Goal: Task Accomplishment & Management: Use online tool/utility

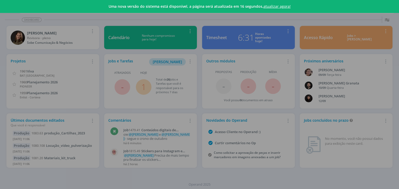
click at [268, 8] on link "atualizar agora!" at bounding box center [276, 6] width 27 height 5
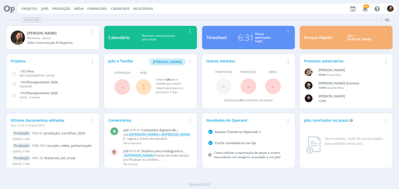
click at [146, 85] on span "1" at bounding box center [144, 87] width 16 height 16
click at [142, 87] on link "1" at bounding box center [143, 86] width 5 height 11
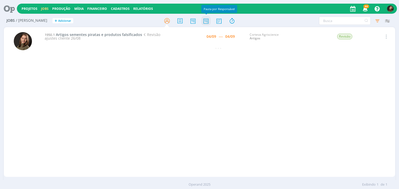
click at [206, 23] on icon at bounding box center [205, 21] width 9 height 10
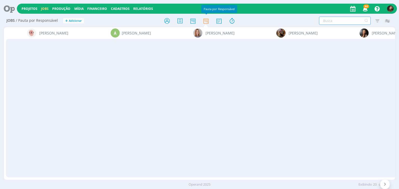
click at [339, 24] on input "text" at bounding box center [345, 21] width 52 height 8
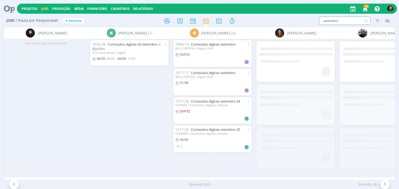
scroll to position [0, 1989]
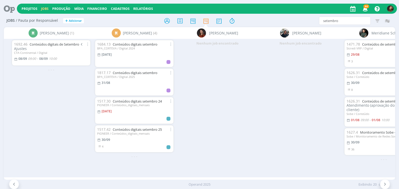
click at [141, 104] on div "PIONEER / Conteúdos_digitais_mensais" at bounding box center [134, 105] width 74 height 3
click at [139, 131] on link "Conteúdos digitais setembro 25" at bounding box center [137, 129] width 49 height 5
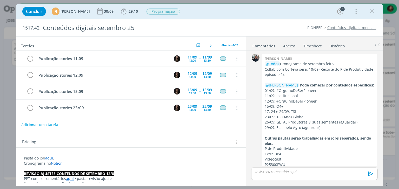
scroll to position [518, 0]
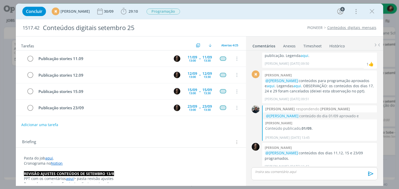
click at [50, 158] on link "aqui" at bounding box center [49, 158] width 8 height 5
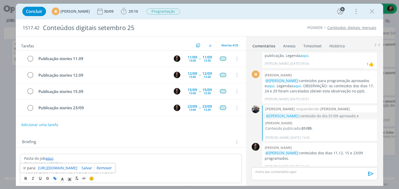
click at [62, 167] on link "[URL][DOMAIN_NAME]" at bounding box center [57, 168] width 39 height 7
click at [373, 10] on icon "dialog" at bounding box center [372, 12] width 8 height 8
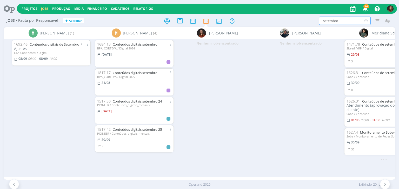
drag, startPoint x: 337, startPoint y: 22, endPoint x: 311, endPoint y: 22, distance: 26.5
click at [311, 22] on div "setembro Filtrar Filtrar Limpar setembro Tipo Jobs e Tarefas Data Personalizado…" at bounding box center [329, 21] width 125 height 8
type input "agosto"
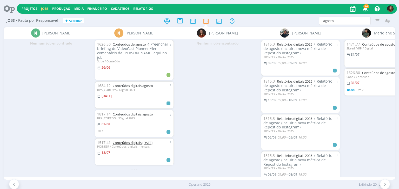
click at [124, 141] on link "Conteúdos digitais [DATE]" at bounding box center [133, 143] width 40 height 5
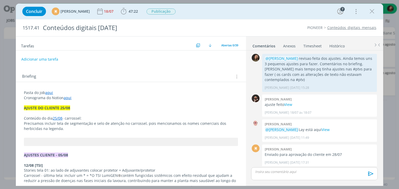
scroll to position [454, 0]
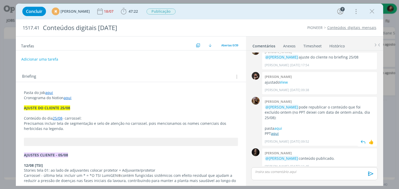
click at [277, 131] on link "aqui" at bounding box center [275, 133] width 8 height 5
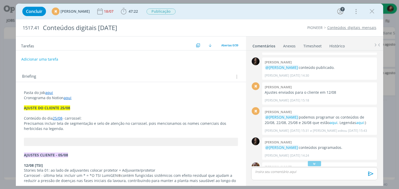
scroll to position [333, 0]
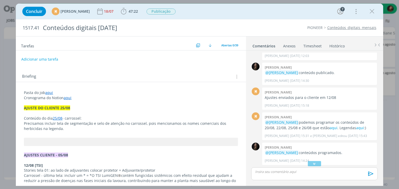
click at [169, 156] on p "AJUSTES CLIENTE - 05/08" at bounding box center [131, 155] width 214 height 5
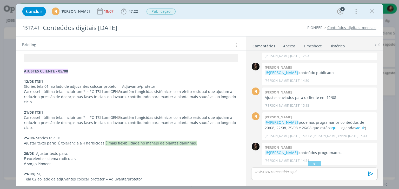
scroll to position [371, 0]
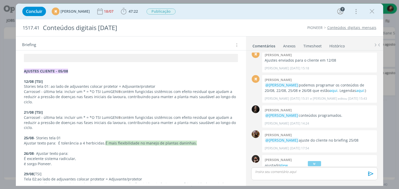
click at [286, 168] on div "dialog" at bounding box center [314, 174] width 126 height 13
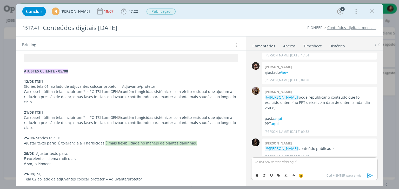
click at [381, 143] on div "0 @[PERSON_NAME] revisao feita dos ajustes. Ainda temos uns 3 pequenos ajustes …" at bounding box center [314, 118] width 137 height 135
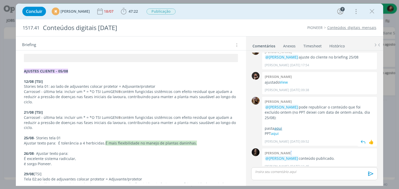
click at [278, 126] on link "aqui" at bounding box center [278, 128] width 8 height 5
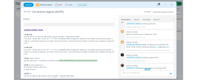
scroll to position [402, 0]
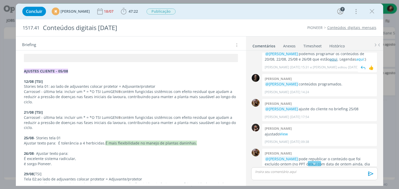
click at [329, 59] on link "aqui" at bounding box center [333, 59] width 8 height 5
click at [372, 15] on icon "dialog" at bounding box center [372, 12] width 8 height 8
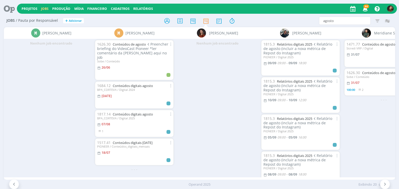
click at [11, 8] on icon at bounding box center [7, 9] width 11 height 10
